Goal: Task Accomplishment & Management: Manage account settings

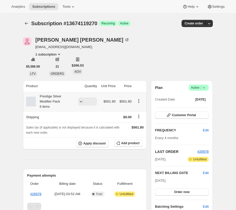
scroll to position [143, 0]
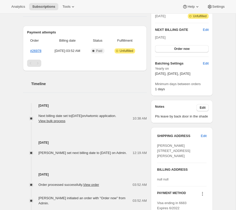
click at [225, 21] on div "Subscription #13674119270. This page is ready Subscription #13674119270 Success…" at bounding box center [117, 195] width 235 height 651
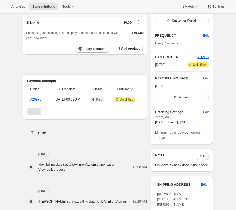
scroll to position [0, 0]
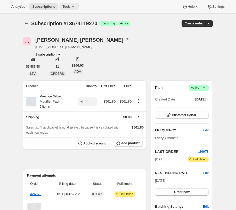
click at [68, 8] on span "Tools" at bounding box center [66, 7] width 8 height 4
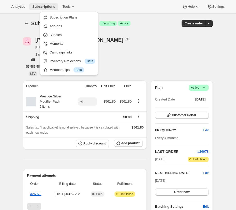
click at [49, 7] on span "Subscriptions" at bounding box center [43, 7] width 23 height 4
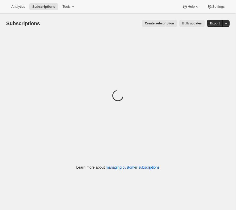
click at [191, 23] on span "Bulk updates" at bounding box center [191, 23] width 19 height 4
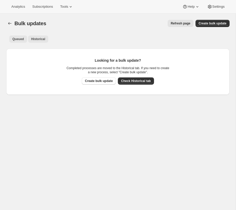
click at [40, 38] on span "Historical" at bounding box center [38, 39] width 14 height 4
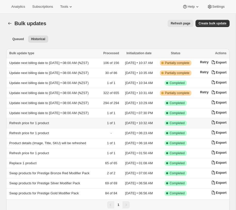
click at [67, 121] on td "Refresh price for 1 product" at bounding box center [53, 123] width 94 height 10
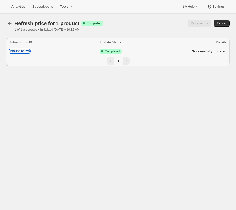
click at [28, 52] on button "13680410726" at bounding box center [19, 51] width 21 height 4
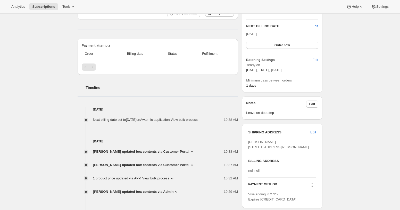
scroll to position [207, 0]
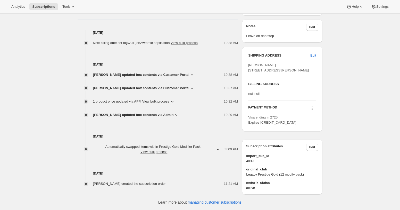
click at [175, 99] on icon "button" at bounding box center [171, 101] width 5 height 5
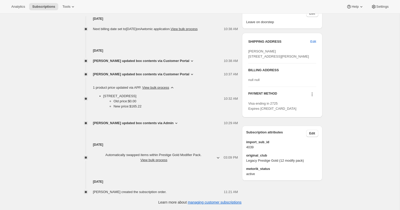
click at [173, 126] on icon at bounding box center [175, 123] width 5 height 5
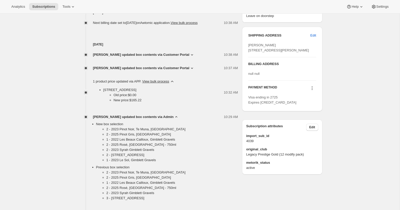
click at [173, 120] on icon at bounding box center [175, 117] width 5 height 5
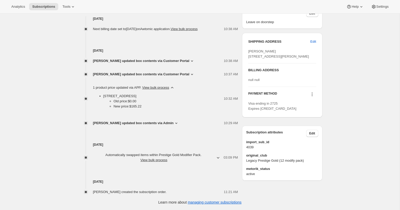
scroll to position [211, 0]
click at [218, 158] on icon "button" at bounding box center [217, 158] width 3 height 2
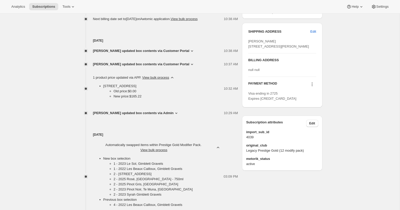
click at [218, 150] on icon "button" at bounding box center [217, 147] width 5 height 5
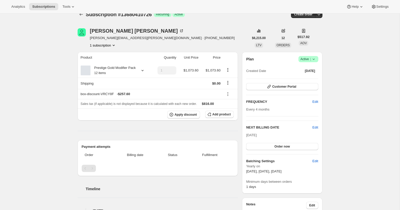
scroll to position [1, 0]
